Goal: Task Accomplishment & Management: Complete application form

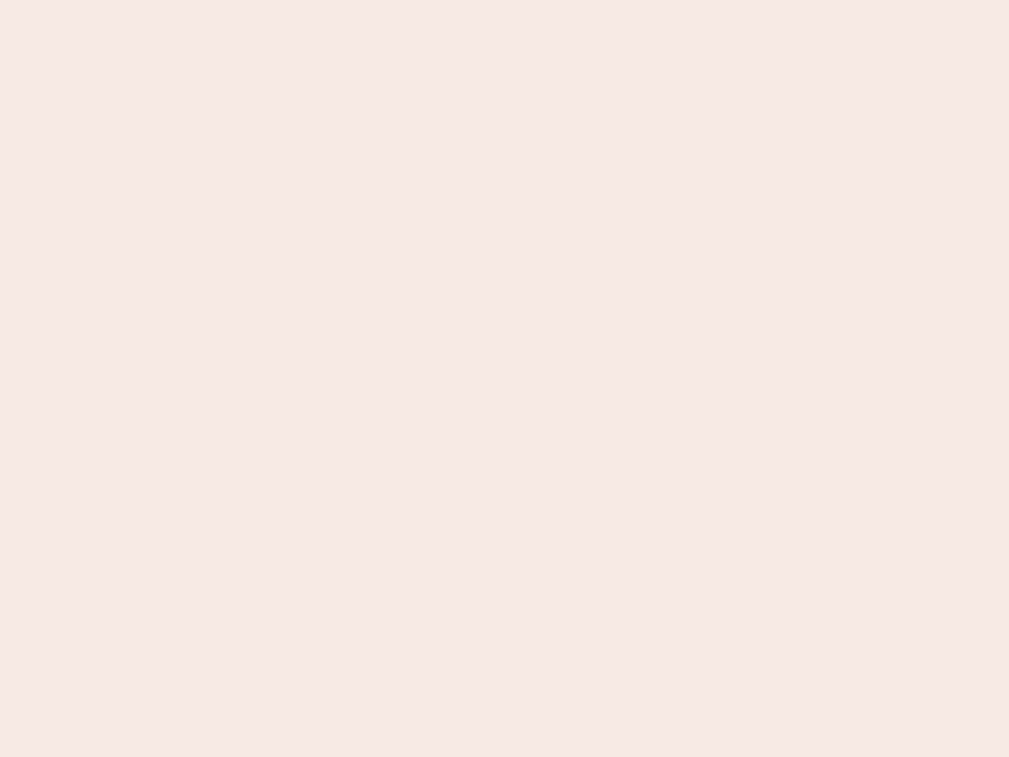
click at [504, 378] on nb-app "Almost there Thank you for registering for Newbook. Your account is under revie…" at bounding box center [504, 378] width 1009 height 757
click at [504, 0] on nb-app "Almost there Thank you for registering for Newbook. Your account is under revie…" at bounding box center [504, 378] width 1009 height 757
click at [539, 0] on nb-app "Almost there Thank you for registering for Newbook. Your account is under revie…" at bounding box center [504, 378] width 1009 height 757
click at [504, 378] on nb-app "Almost there Thank you for registering for Newbook. Your account is under revie…" at bounding box center [504, 378] width 1009 height 757
click at [504, 0] on nb-app "Almost there Thank you for registering for Newbook. Your account is under revie…" at bounding box center [504, 378] width 1009 height 757
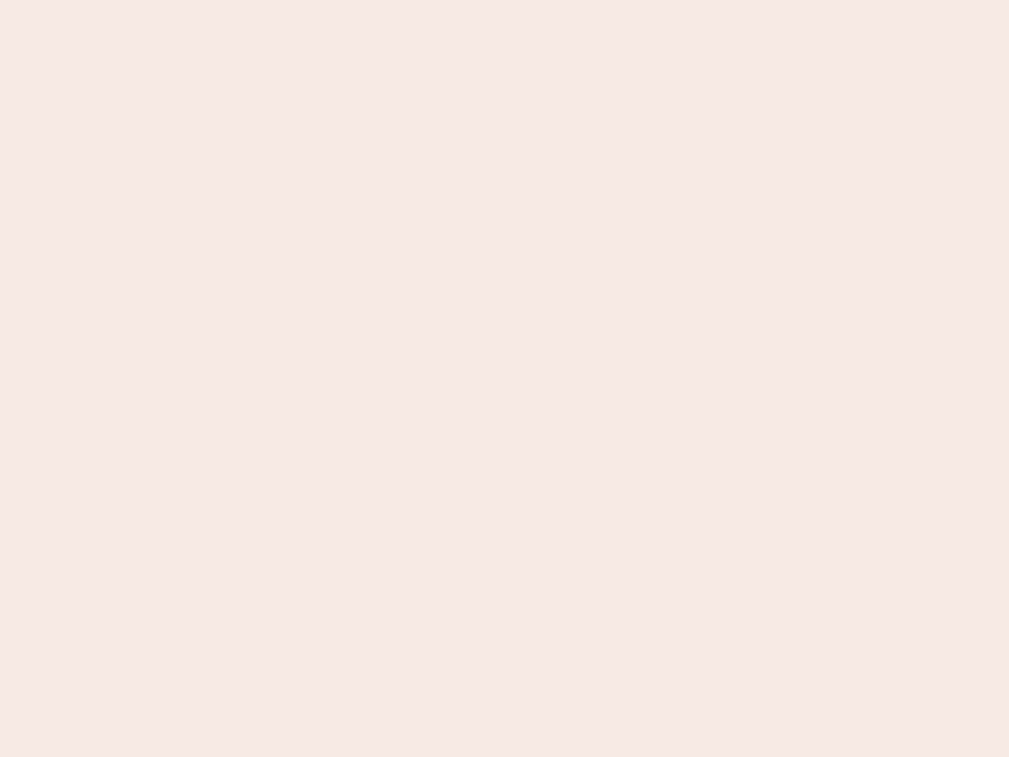
click at [352, 0] on nb-app "Almost there Thank you for registering for Newbook. Your account is under revie…" at bounding box center [504, 378] width 1009 height 757
click at [504, 378] on nb-app "Almost there Thank you for registering for Newbook. Your account is under revie…" at bounding box center [504, 378] width 1009 height 757
click at [504, 0] on nb-app "Almost there Thank you for registering for Newbook. Your account is under revie…" at bounding box center [504, 378] width 1009 height 757
click at [352, 0] on nb-app "Almost there Thank you for registering for Newbook. Your account is under revie…" at bounding box center [504, 378] width 1009 height 757
click at [504, 378] on nb-app "Almost there Thank you for registering for Newbook. Your account is under revie…" at bounding box center [504, 378] width 1009 height 757
